Goal: Find contact information: Find contact information

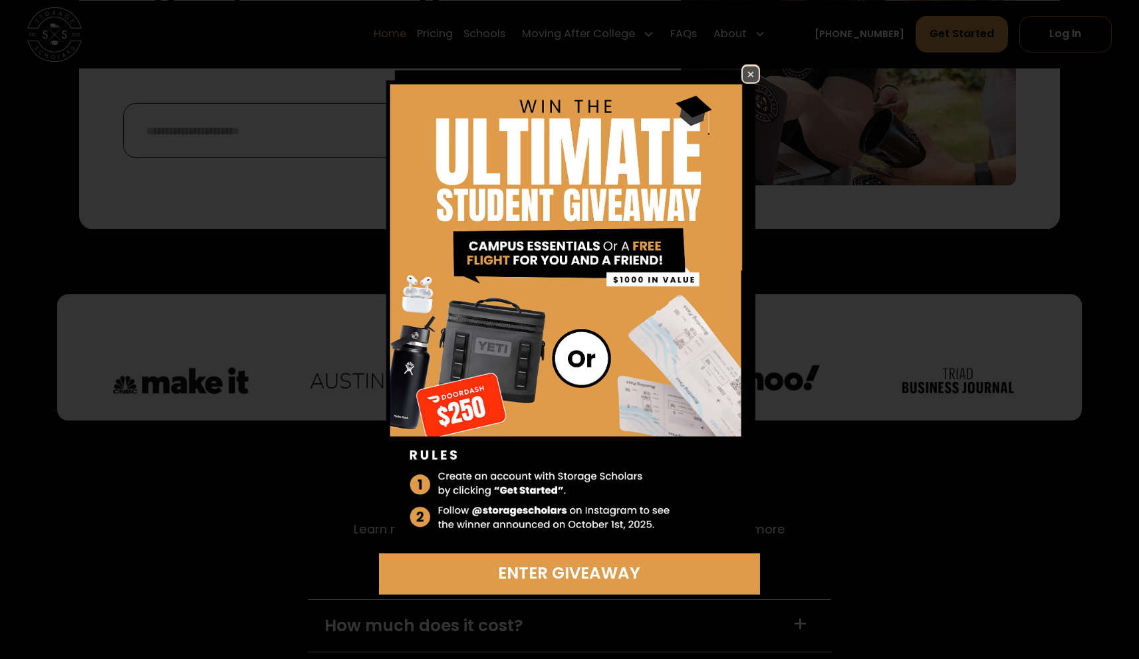
scroll to position [3519, 0]
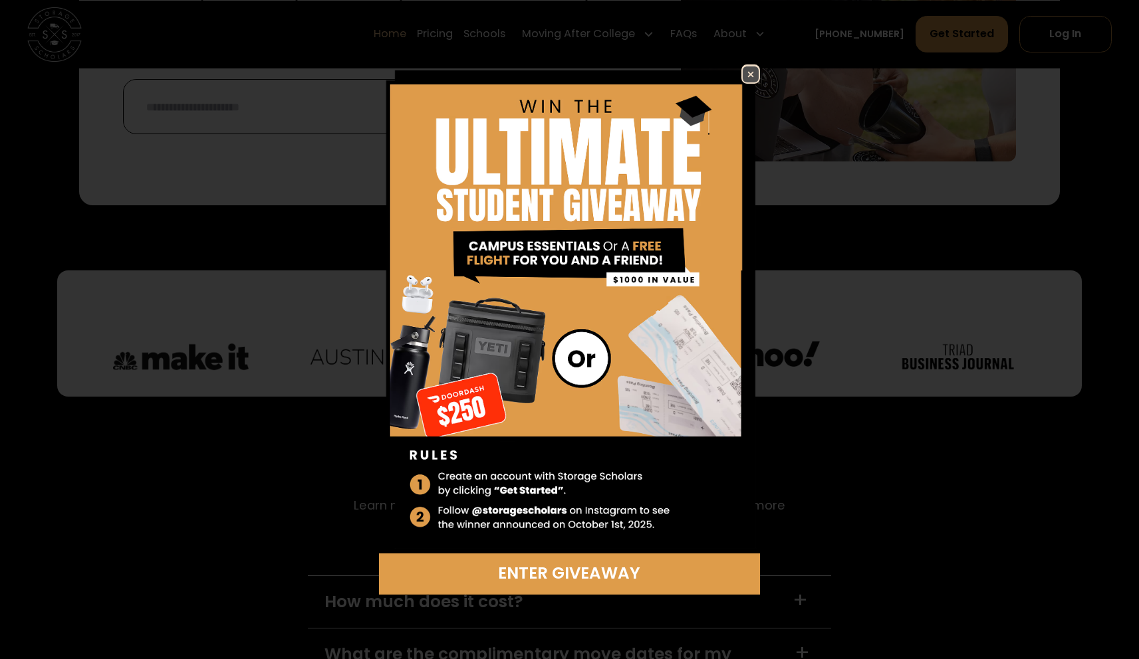
click at [753, 68] on img at bounding box center [750, 74] width 16 height 16
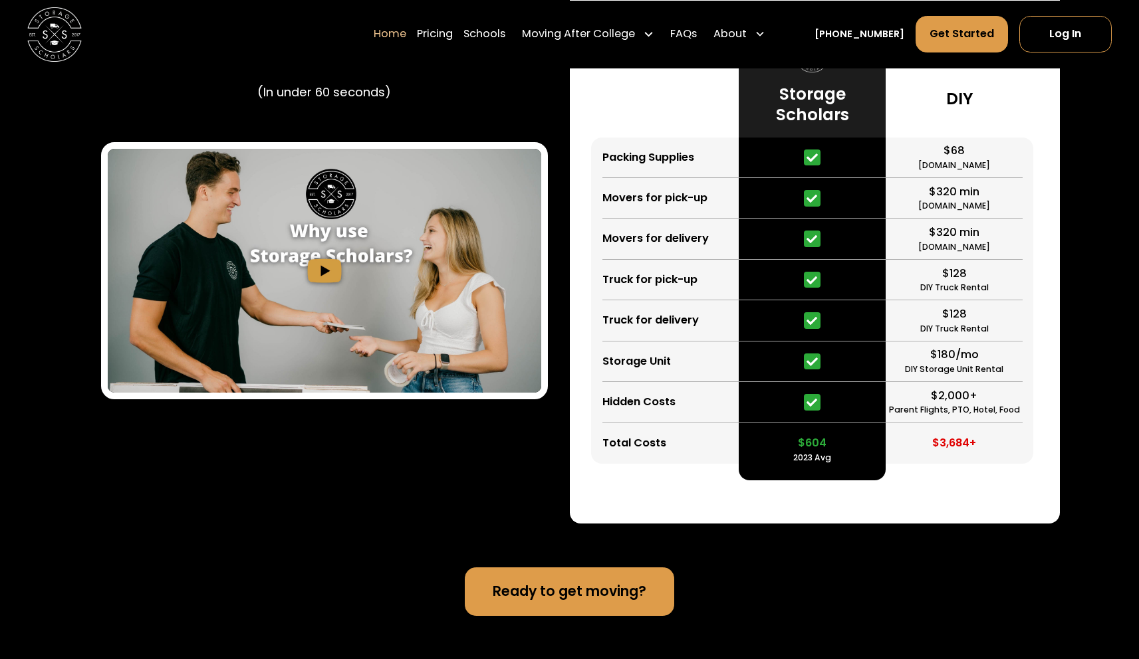
scroll to position [2505, 0]
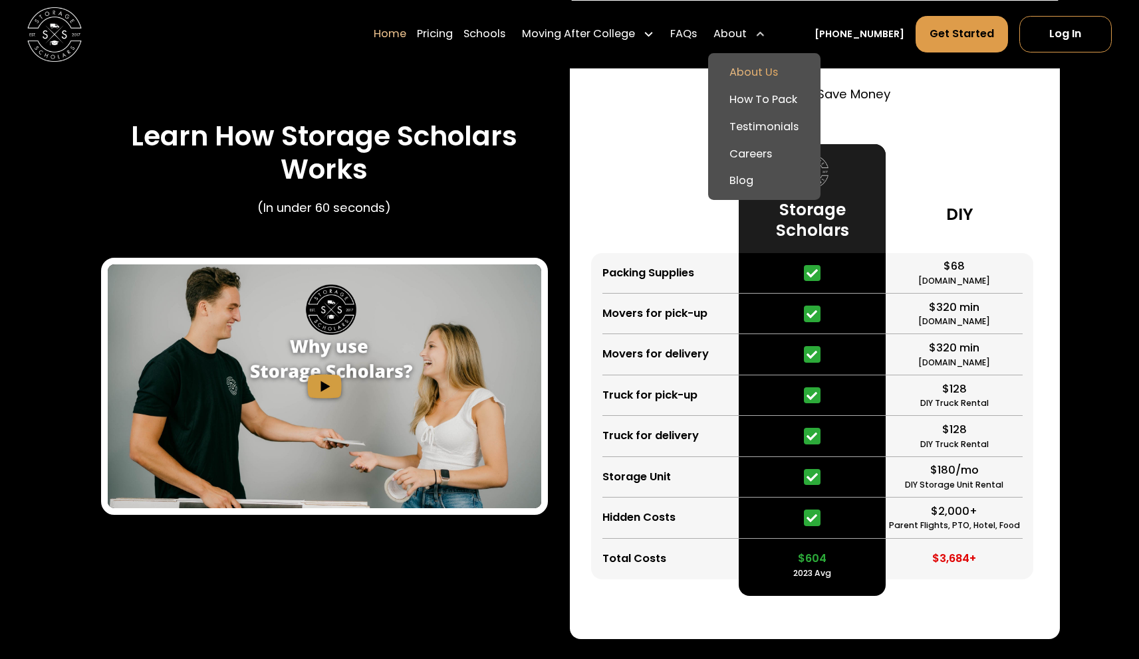
click at [776, 69] on link "About Us" at bounding box center [764, 71] width 102 height 27
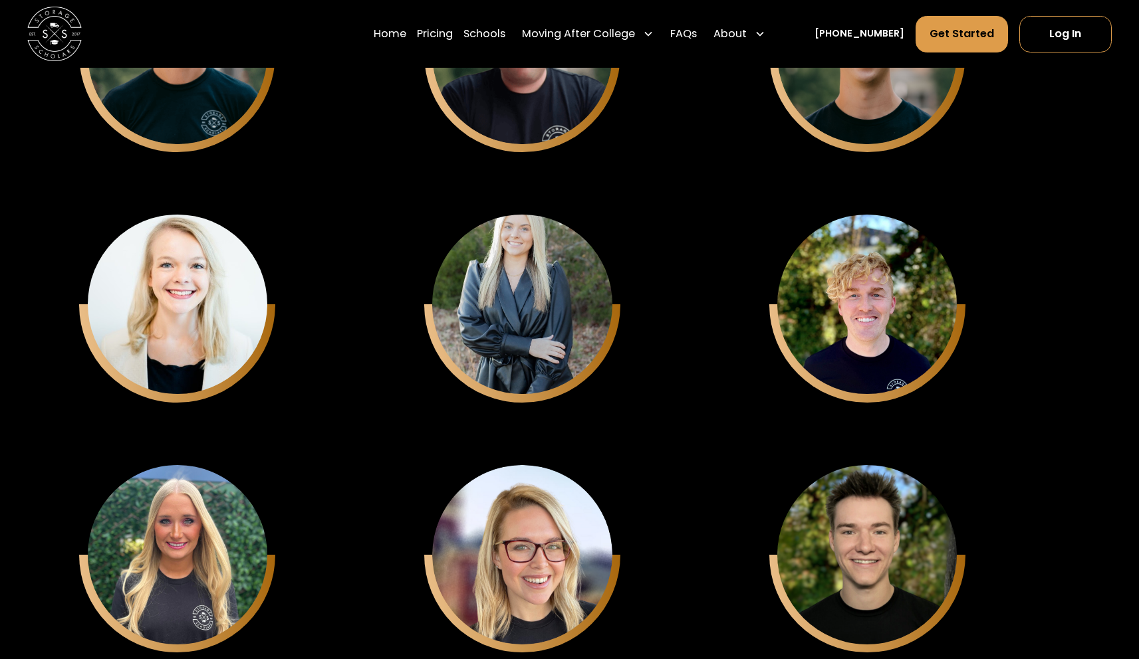
scroll to position [3591, 0]
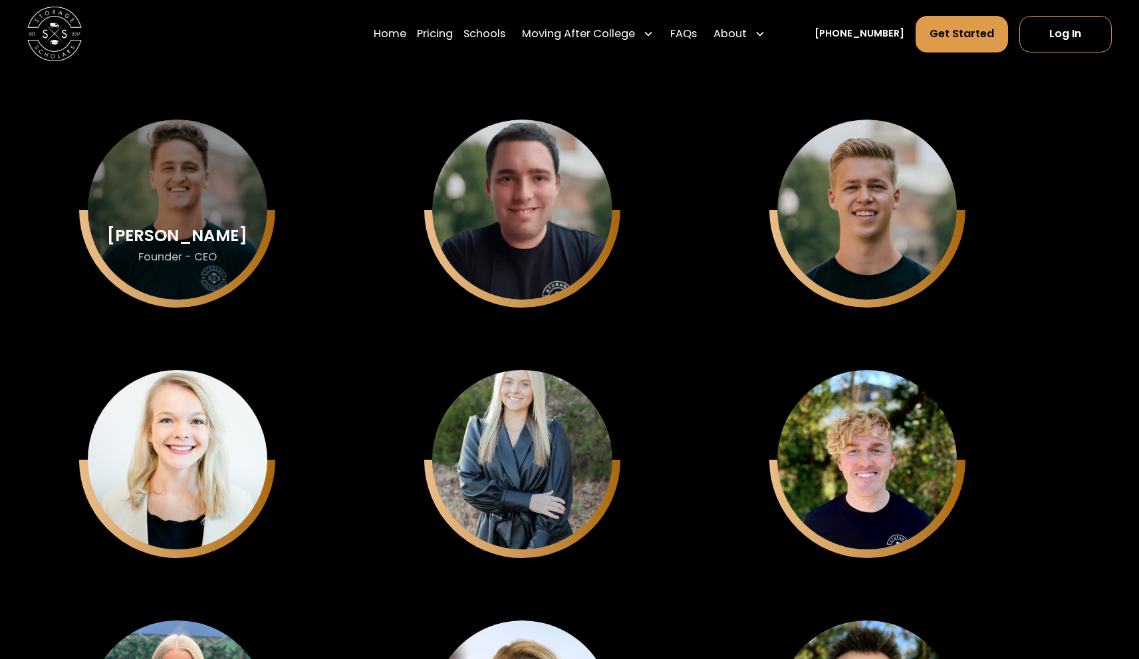
click at [174, 184] on div "Sam Chason Founder - CEO" at bounding box center [177, 209] width 179 height 179
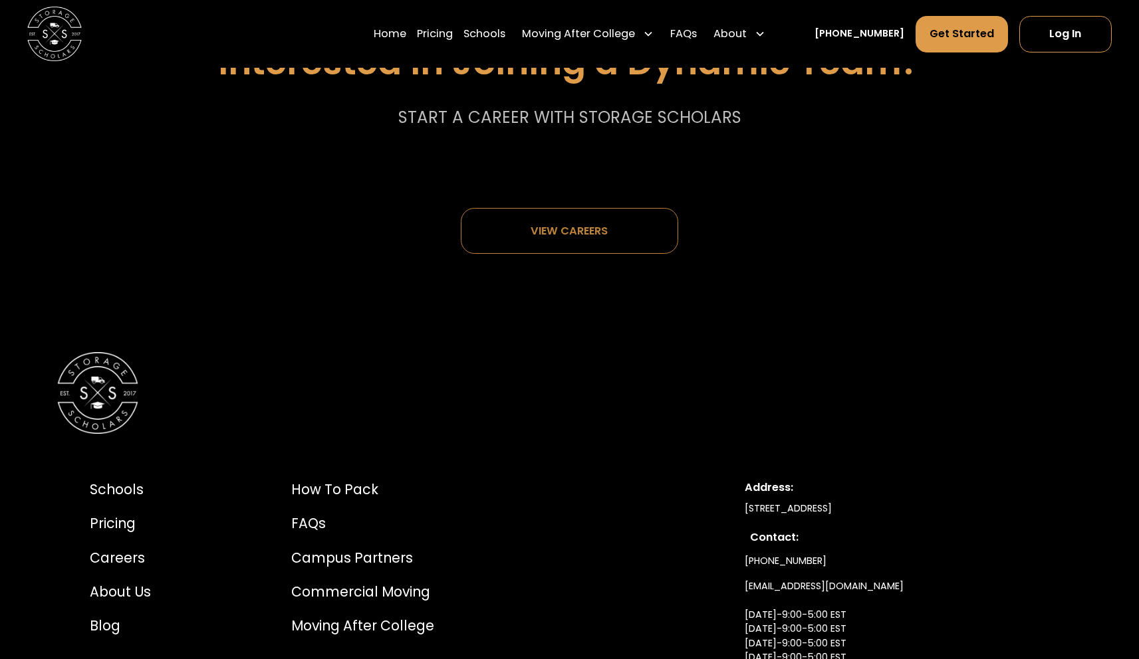
scroll to position [7249, 0]
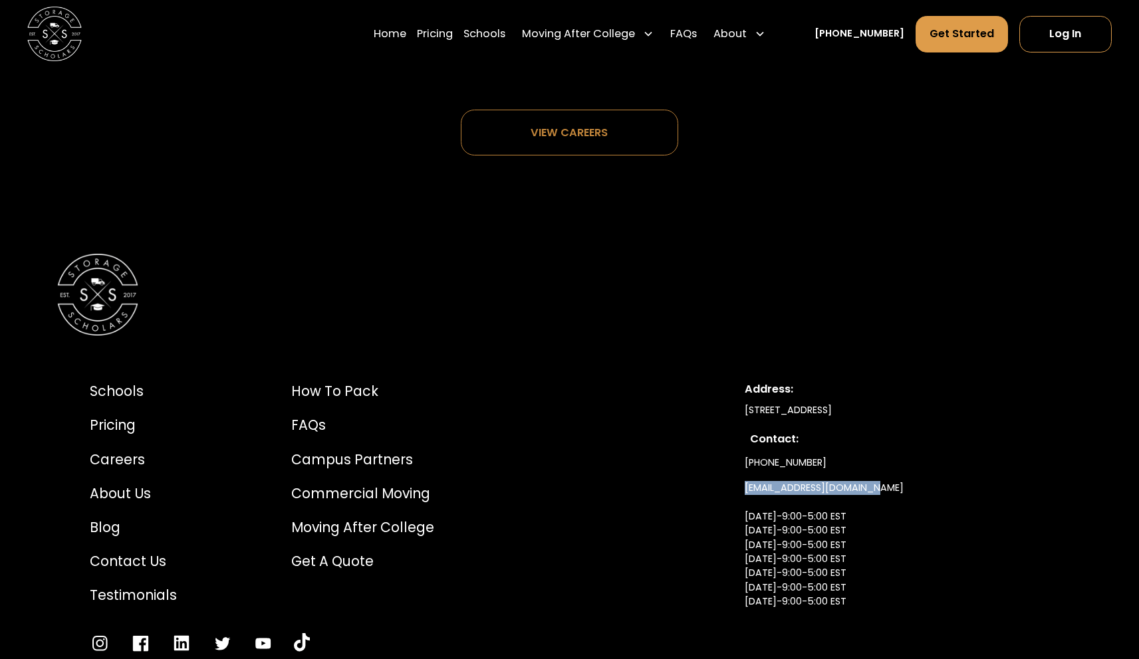
drag, startPoint x: 893, startPoint y: 501, endPoint x: 735, endPoint y: 503, distance: 157.5
click at [735, 503] on div "Schools Pricing Careers About Us Blog Contact Us Testimonials How to Pack FAQs …" at bounding box center [569, 518] width 1025 height 338
click at [137, 572] on div "Contact Us" at bounding box center [133, 562] width 87 height 21
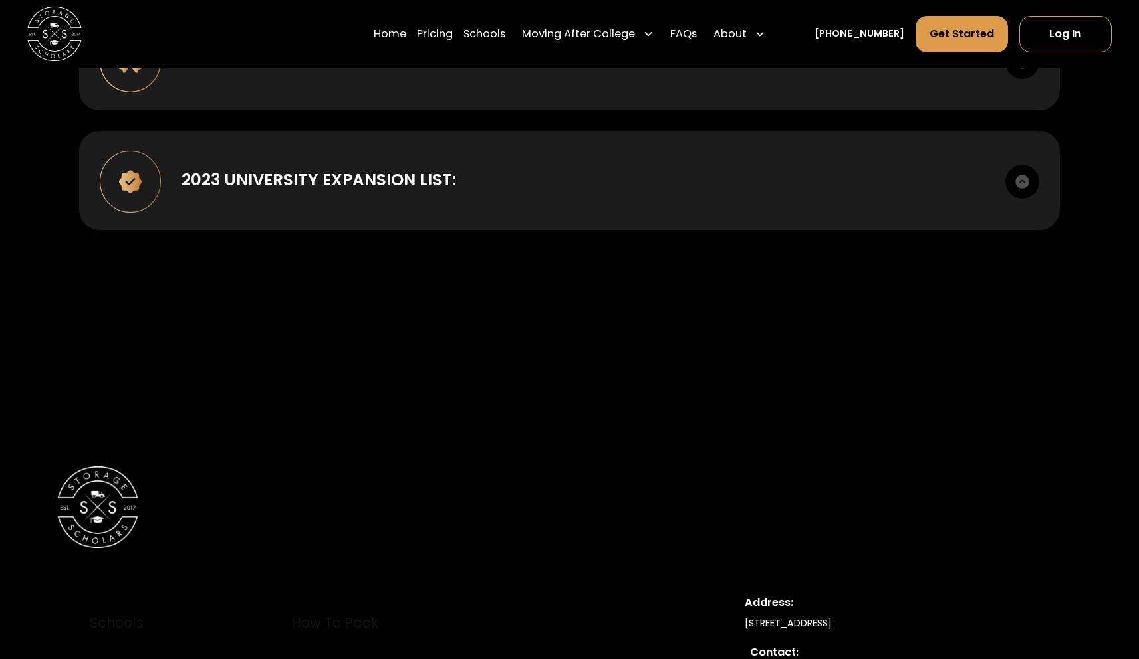
scroll to position [919, 0]
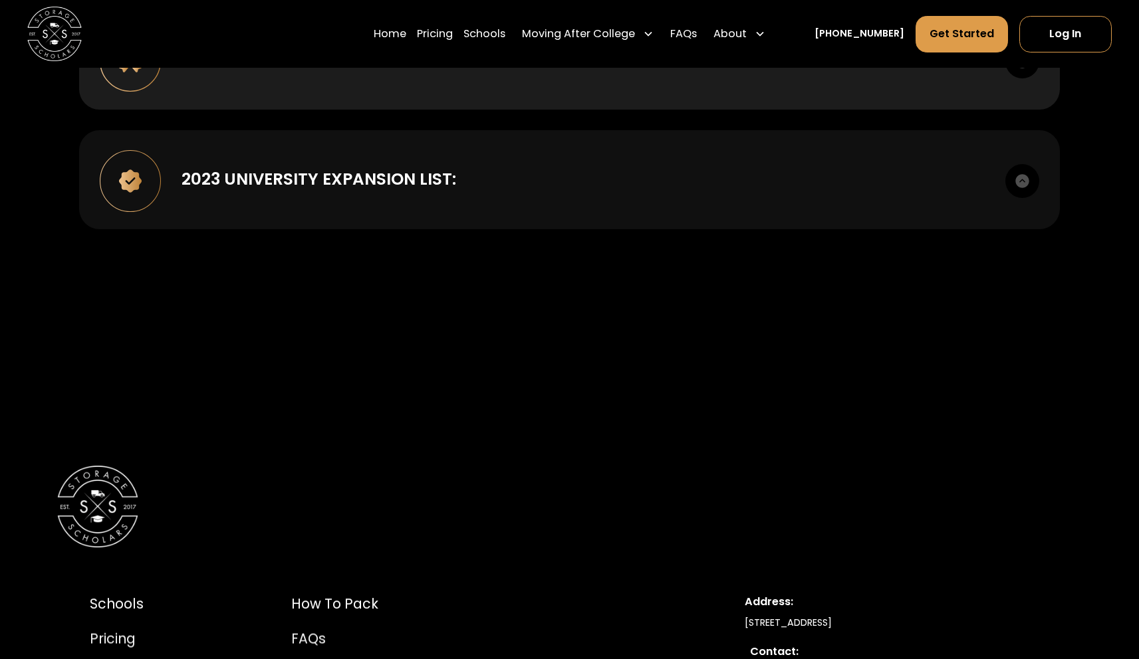
click at [312, 198] on div "2023 UNIVERSITY EXPANSION LIST: American University Babson College Belmont Univ…" at bounding box center [569, 179] width 980 height 99
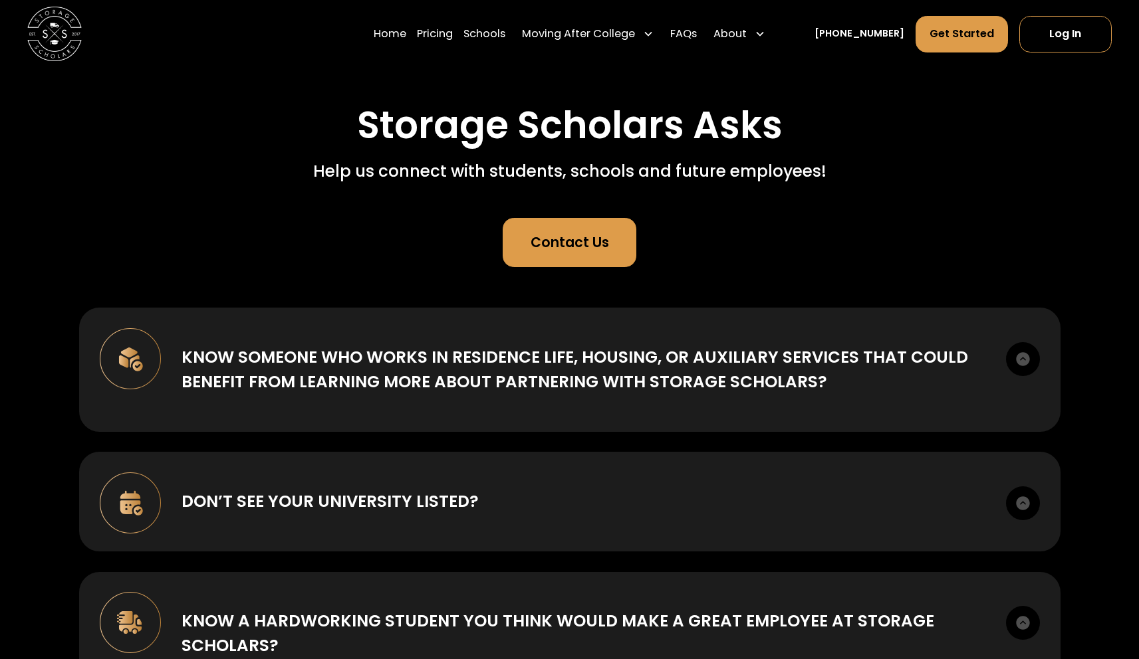
scroll to position [92, 0]
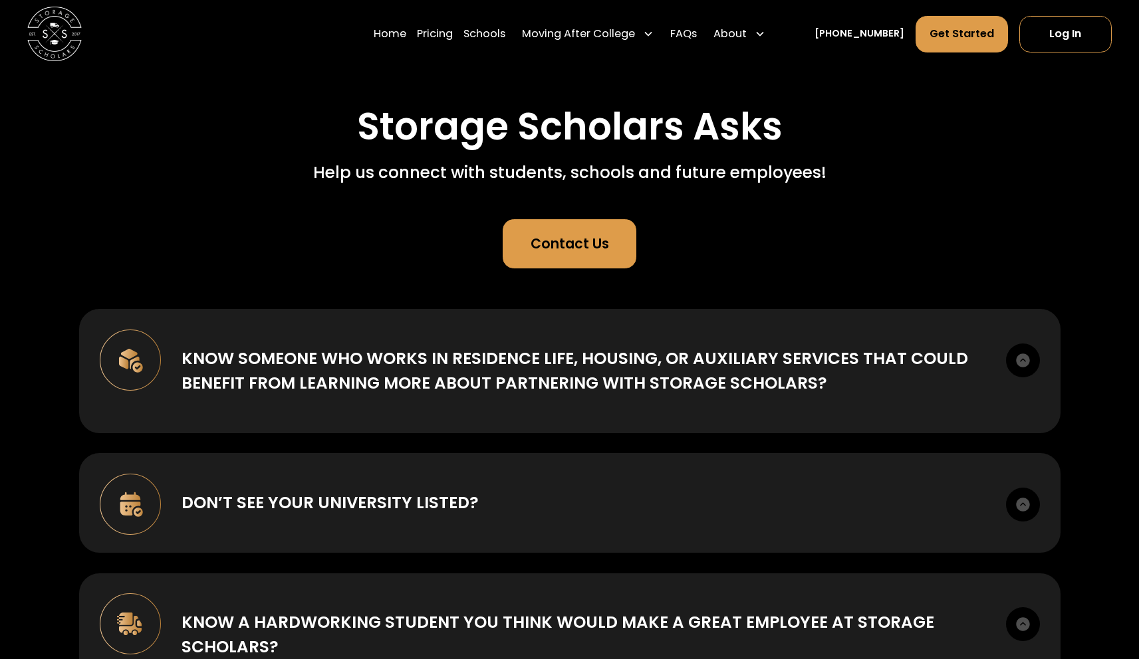
click at [559, 251] on div "Contact Us" at bounding box center [569, 244] width 78 height 21
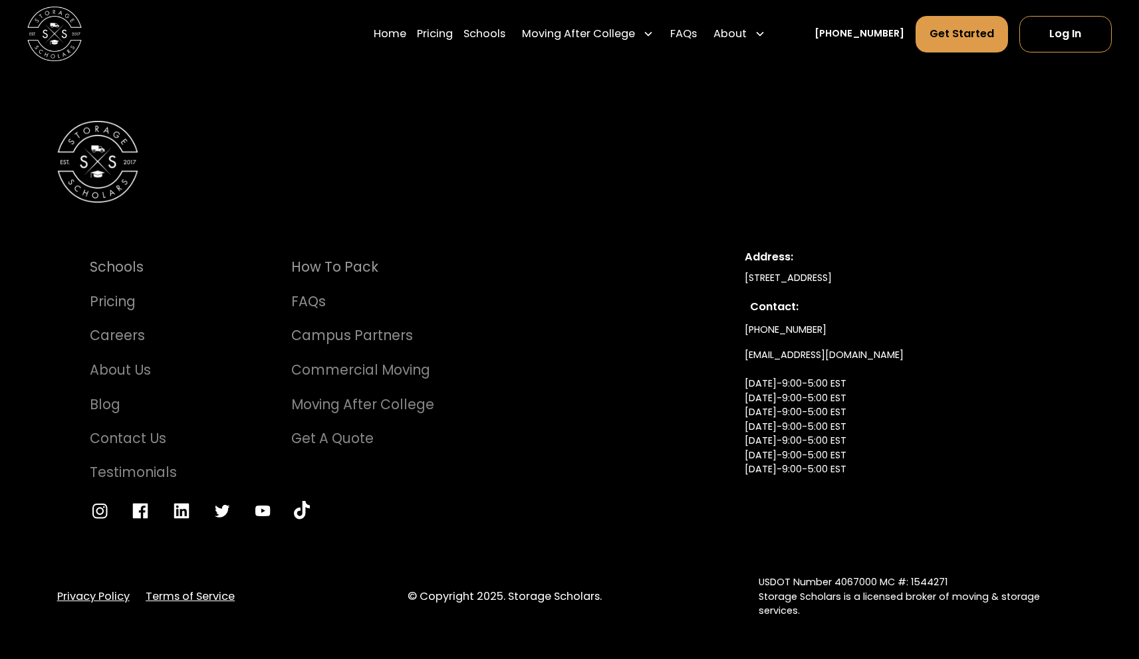
scroll to position [1266, 0]
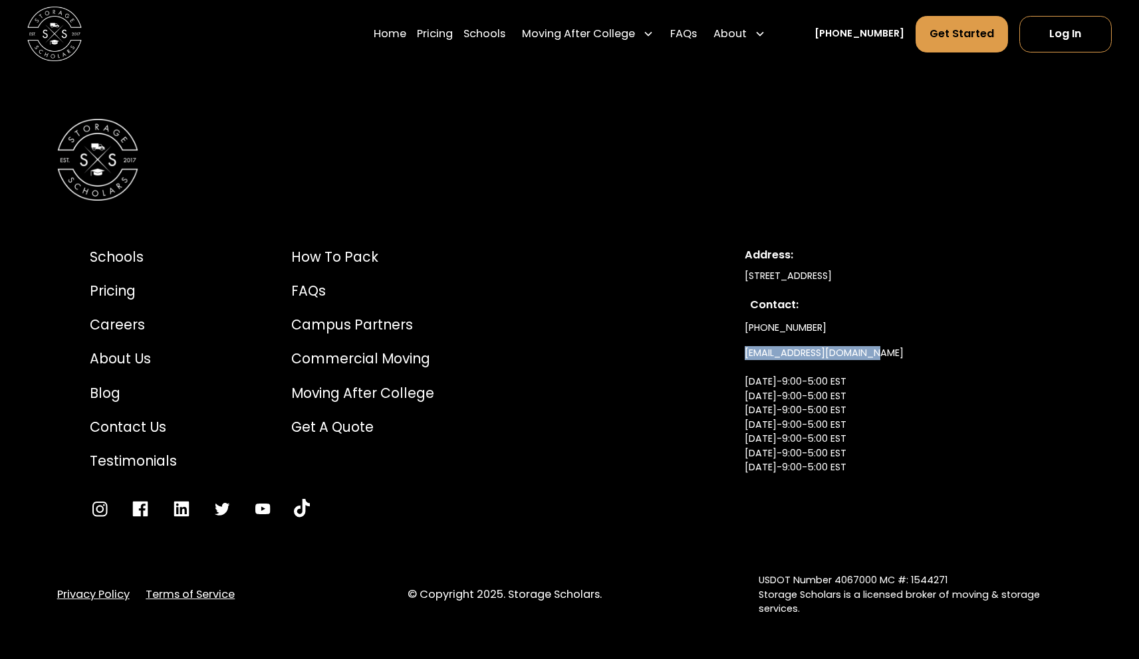
drag, startPoint x: 880, startPoint y: 353, endPoint x: 742, endPoint y: 358, distance: 138.3
click at [742, 358] on div "Schools Pricing Careers About Us Blog Contact Us Testimonials How to Pack FAQs …" at bounding box center [569, 384] width 1025 height 338
click at [1008, 361] on div "(336) 815-0100 info@storagescholars.com Monday-9:00-5:00 EST Tuesday-9:00-5:00 …" at bounding box center [896, 412] width 304 height 193
click at [127, 330] on div "Careers" at bounding box center [133, 325] width 87 height 21
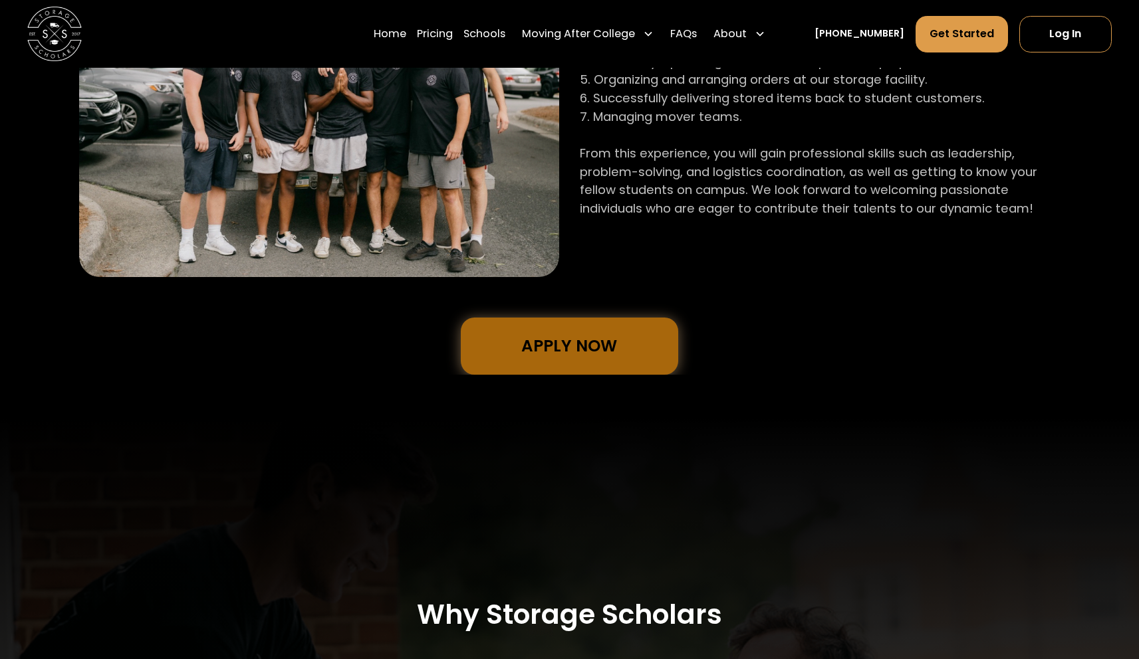
scroll to position [854, 0]
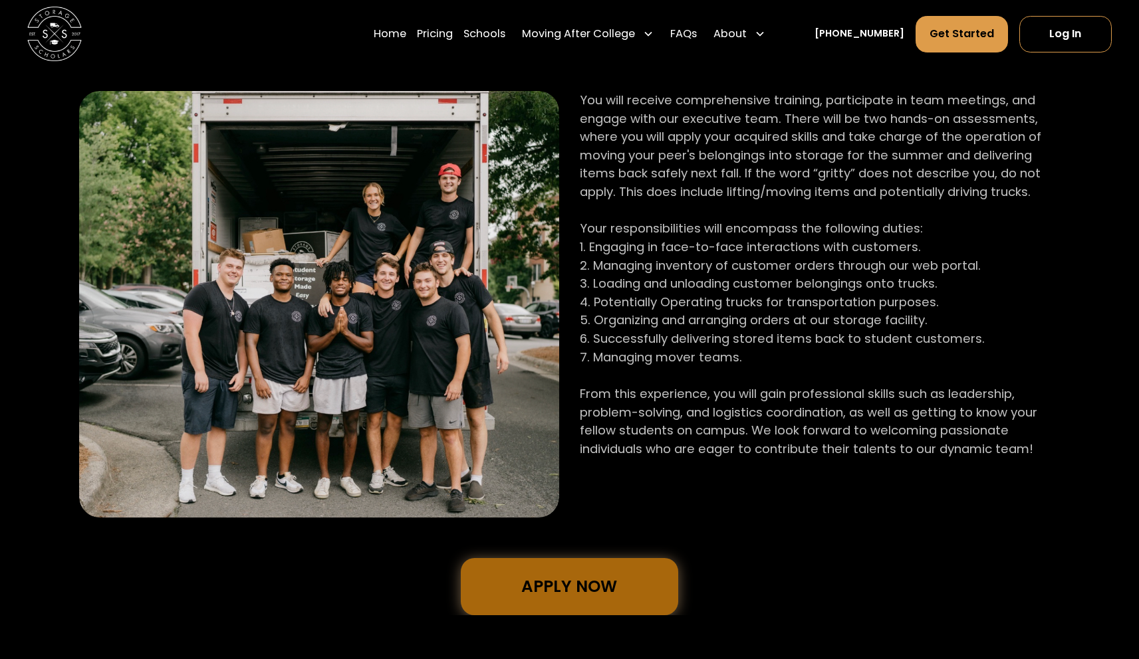
click at [580, 596] on link "Apply Now" at bounding box center [570, 586] width 218 height 57
